Goal: Navigation & Orientation: Find specific page/section

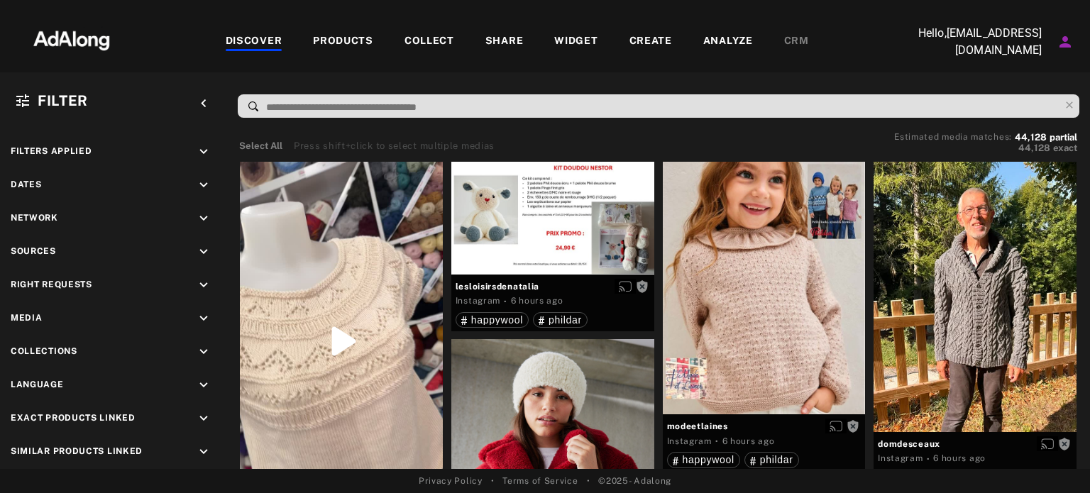
click at [361, 38] on div "PRODUCTS" at bounding box center [343, 41] width 60 height 17
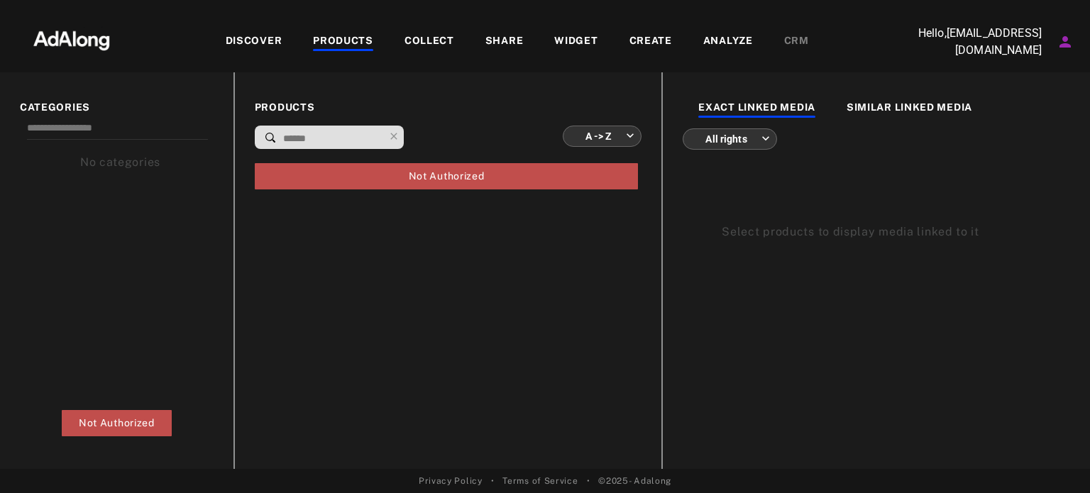
click at [261, 39] on div "DISCOVER" at bounding box center [254, 41] width 57 height 17
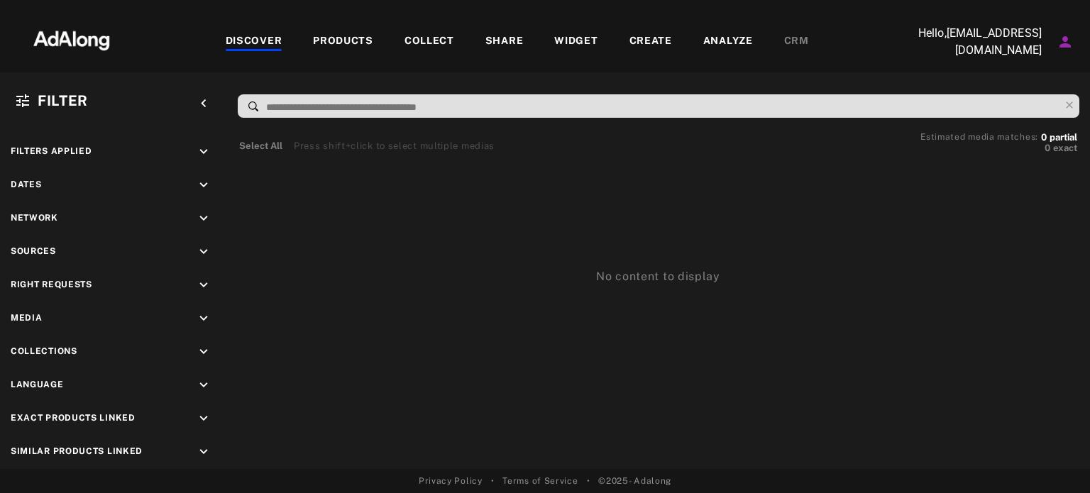
click at [437, 39] on div "COLLECT" at bounding box center [430, 41] width 50 height 17
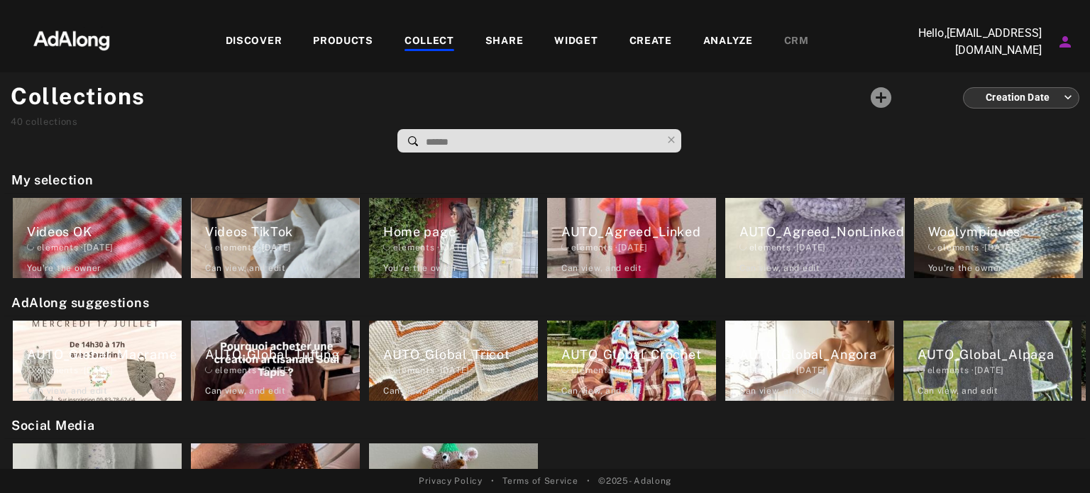
click at [320, 40] on div "PRODUCTS" at bounding box center [343, 41] width 60 height 17
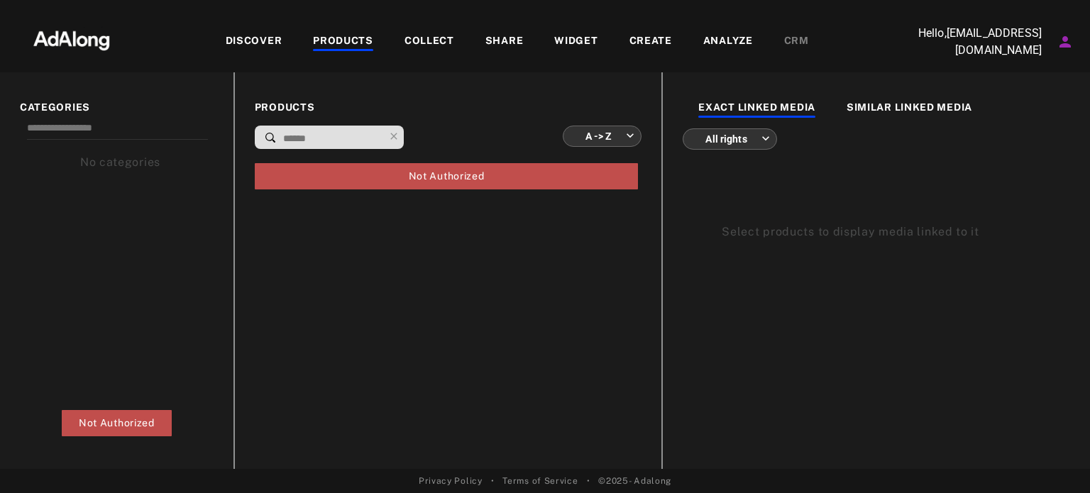
click at [251, 46] on div "DISCOVER" at bounding box center [254, 41] width 57 height 17
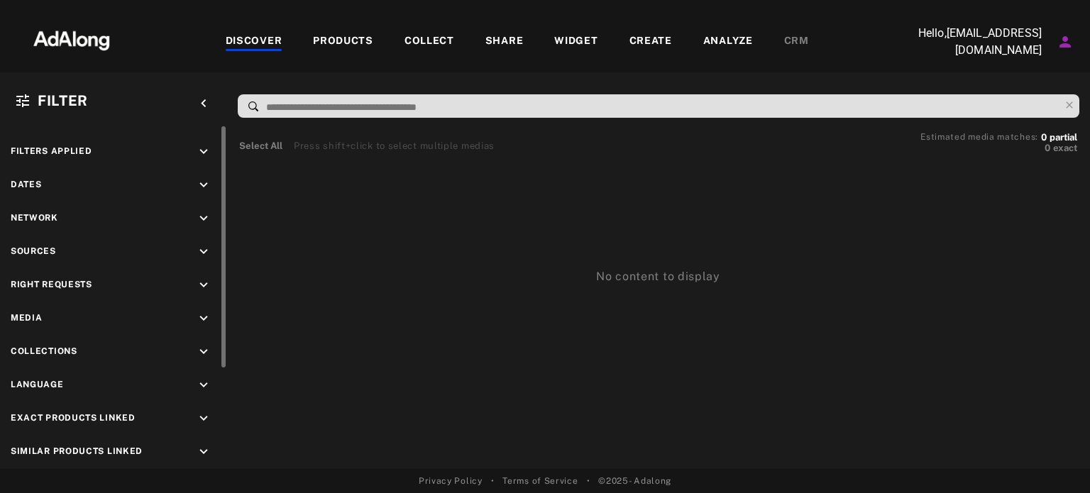
click at [54, 187] on div "Dates keyboard_arrow_down" at bounding box center [114, 186] width 206 height 19
click at [198, 316] on icon "keyboard_arrow_down" at bounding box center [204, 319] width 16 height 16
click at [323, 39] on div "PRODUCTS" at bounding box center [343, 41] width 60 height 17
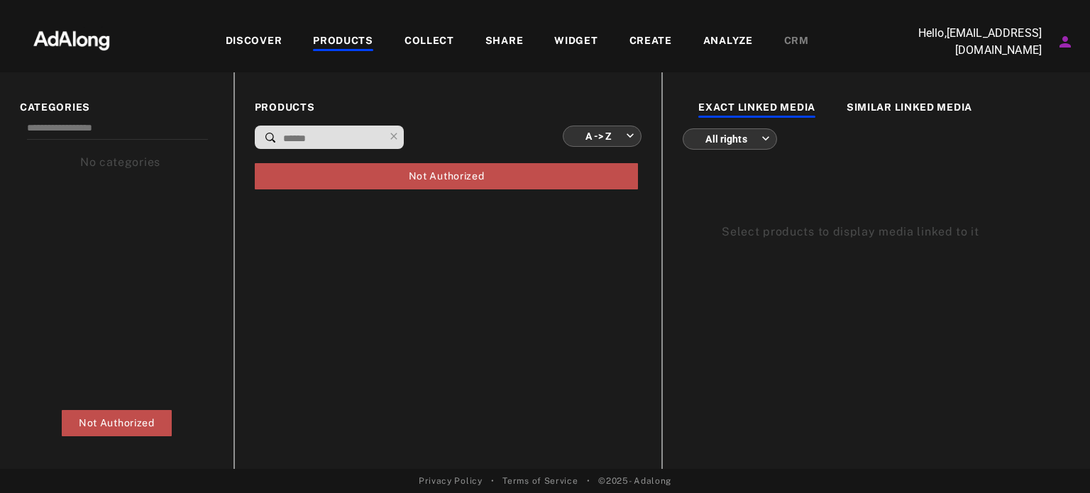
click at [400, 35] on div "COLLECT" at bounding box center [429, 41] width 81 height 17
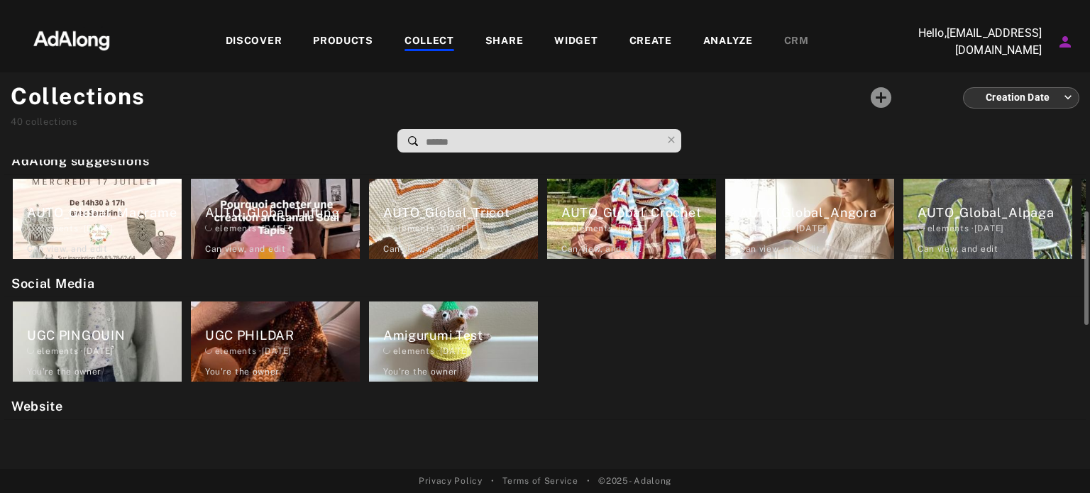
scroll to position [71, 0]
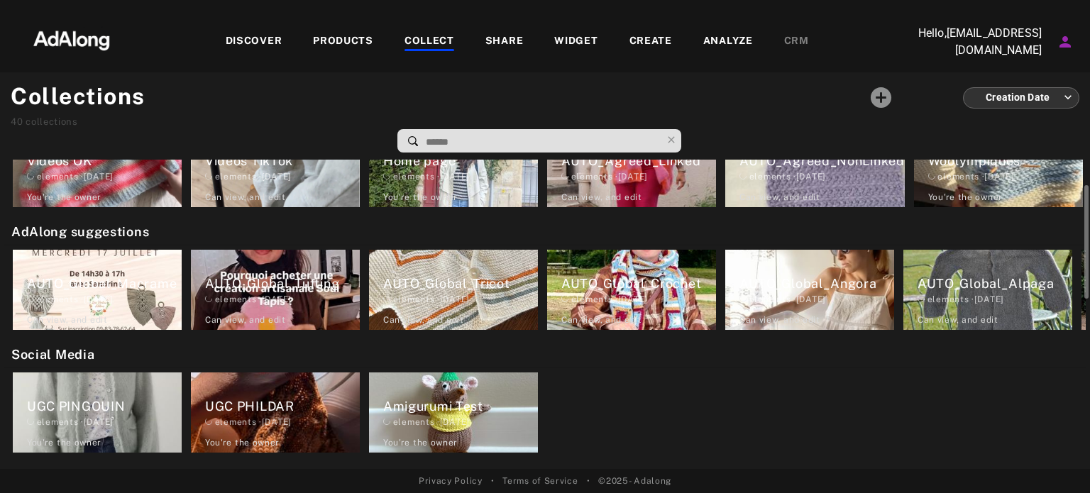
click at [235, 401] on div "UGC PHILDAR" at bounding box center [282, 406] width 155 height 19
